Goal: Task Accomplishment & Management: Manage account settings

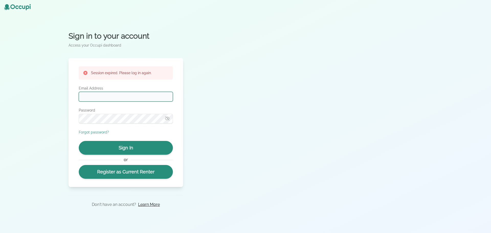
type input "**********"
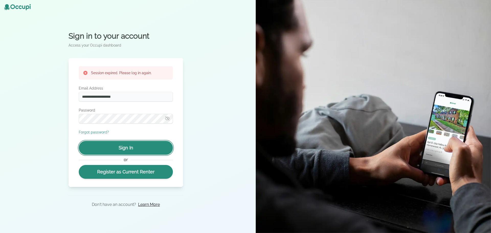
click at [116, 147] on button "Sign In" at bounding box center [126, 148] width 94 height 14
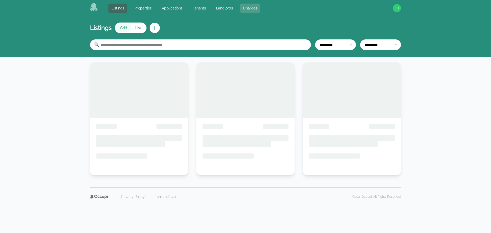
click at [249, 10] on link "Charges" at bounding box center [250, 8] width 20 height 9
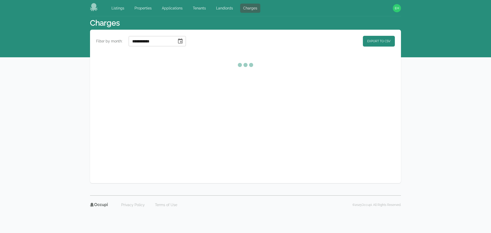
select select "**"
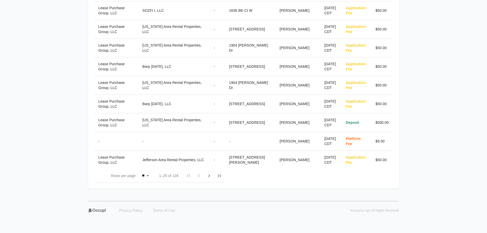
scroll to position [382, 0]
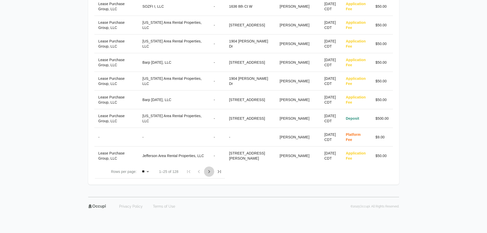
click at [212, 175] on icon "next page" at bounding box center [209, 171] width 6 height 6
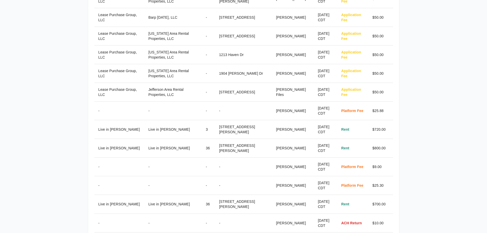
drag, startPoint x: 87, startPoint y: 140, endPoint x: 77, endPoint y: 107, distance: 34.2
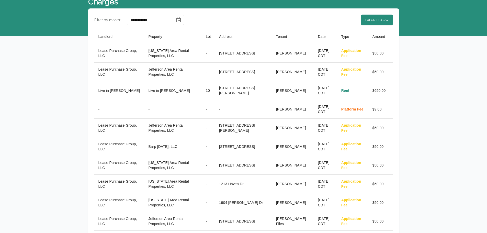
drag, startPoint x: 72, startPoint y: 135, endPoint x: 73, endPoint y: 118, distance: 17.7
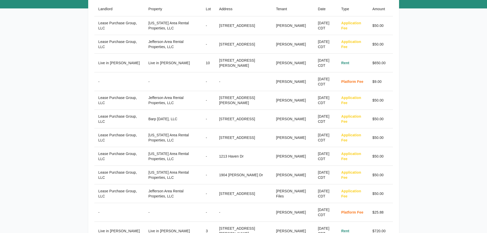
scroll to position [51, 0]
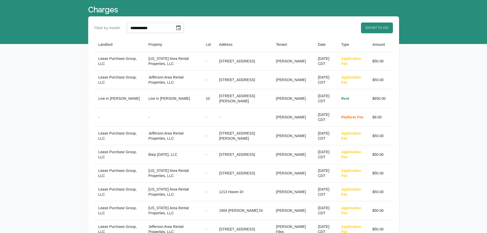
scroll to position [0, 0]
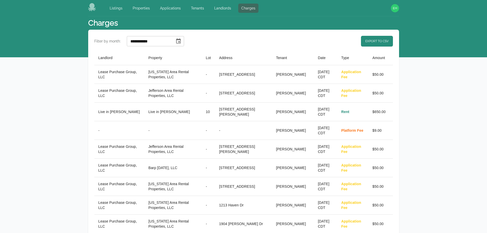
drag, startPoint x: 448, startPoint y: 92, endPoint x: 452, endPoint y: 53, distance: 39.1
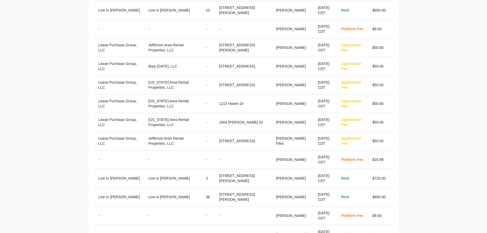
scroll to position [102, 0]
drag, startPoint x: 391, startPoint y: 142, endPoint x: 391, endPoint y: 137, distance: 5.2
click at [391, 142] on td "$50.00" at bounding box center [380, 140] width 25 height 19
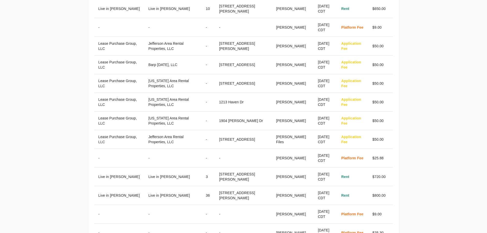
scroll to position [0, 0]
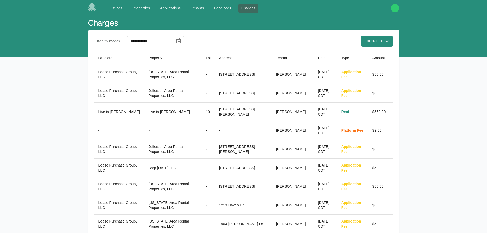
drag, startPoint x: 421, startPoint y: 162, endPoint x: 418, endPoint y: 79, distance: 83.6
click at [376, 41] on link "Export to CSV" at bounding box center [377, 41] width 32 height 11
